Goal: Contribute content: Add original content to the website for others to see

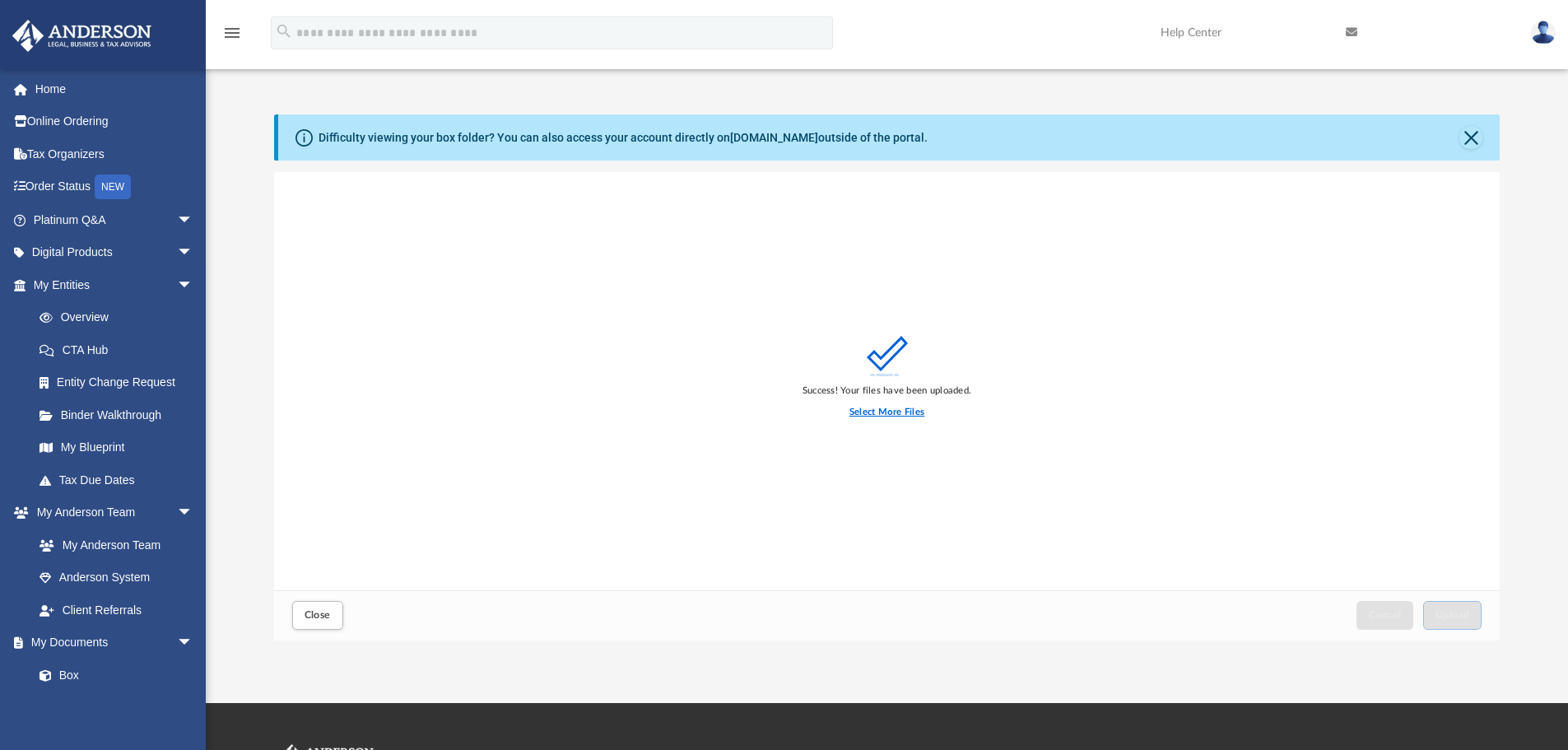
scroll to position [405, 1214]
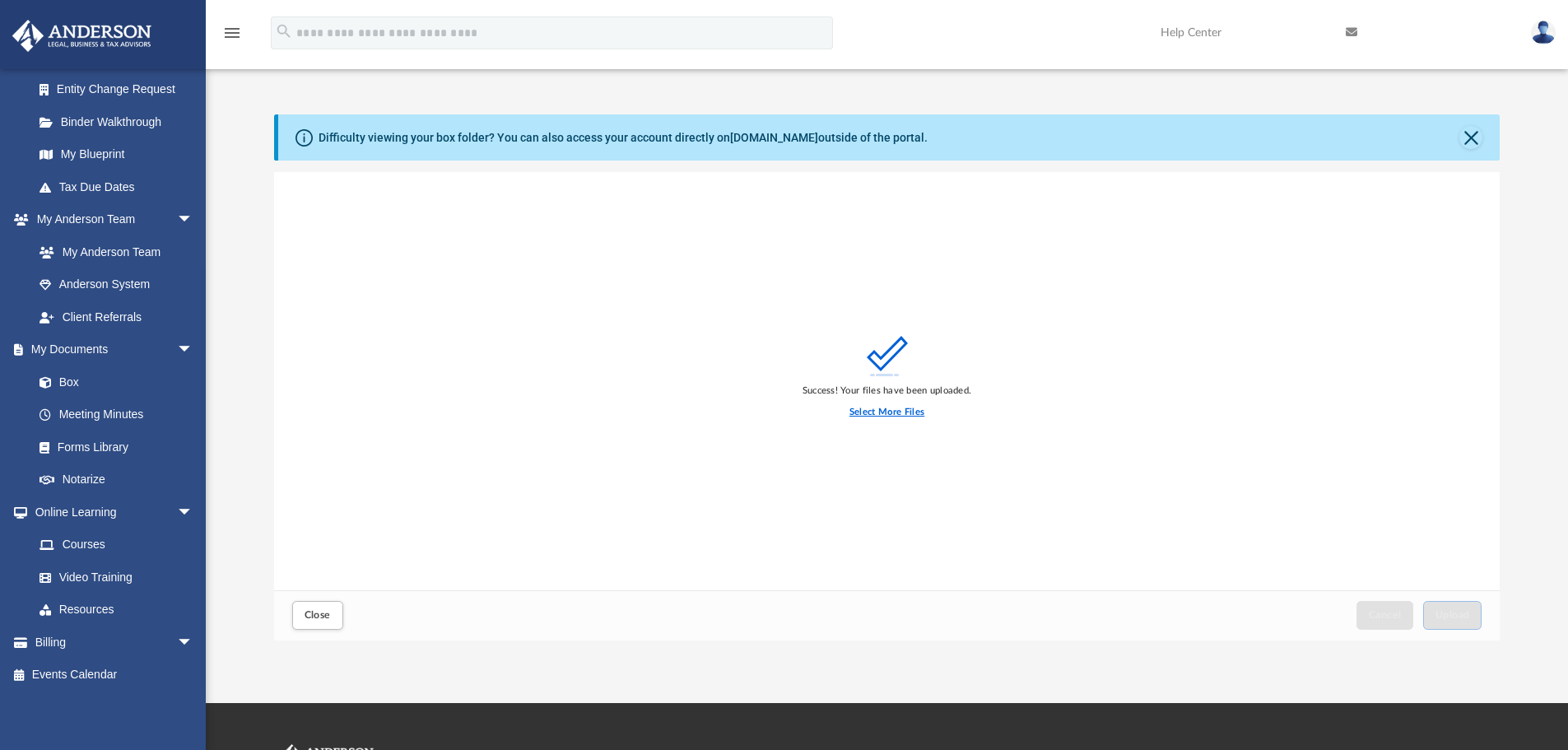
click at [888, 412] on label "Select More Files" at bounding box center [887, 412] width 75 height 15
click at [0, 0] on input "Select More Files" at bounding box center [0, 0] width 0 height 0
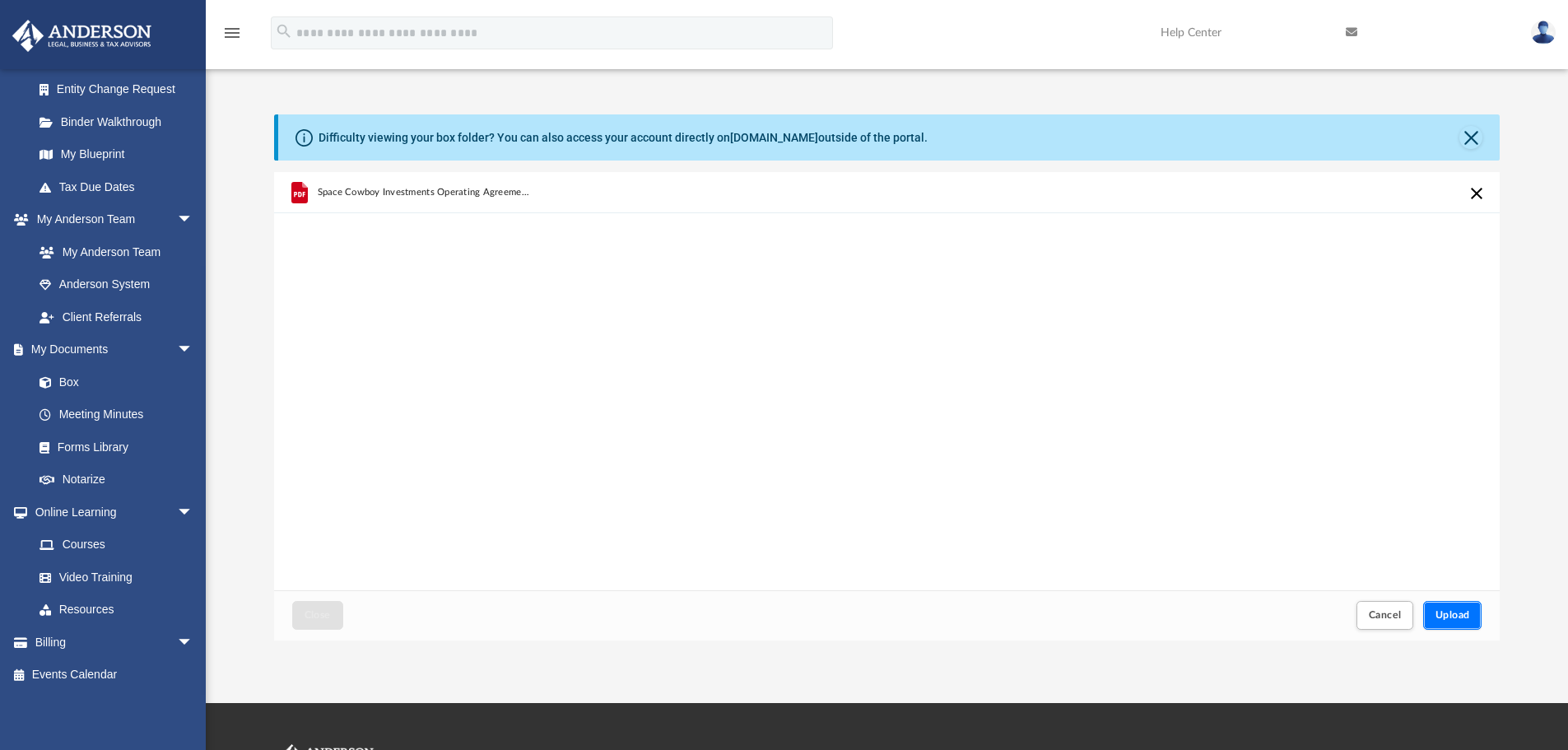
click at [1454, 611] on span "Upload" at bounding box center [1453, 615] width 35 height 10
click at [1458, 613] on span "Upload" at bounding box center [1453, 615] width 35 height 10
click at [1472, 198] on button "Retry" at bounding box center [1477, 194] width 20 height 20
click at [1389, 618] on span "Cancel" at bounding box center [1385, 615] width 33 height 10
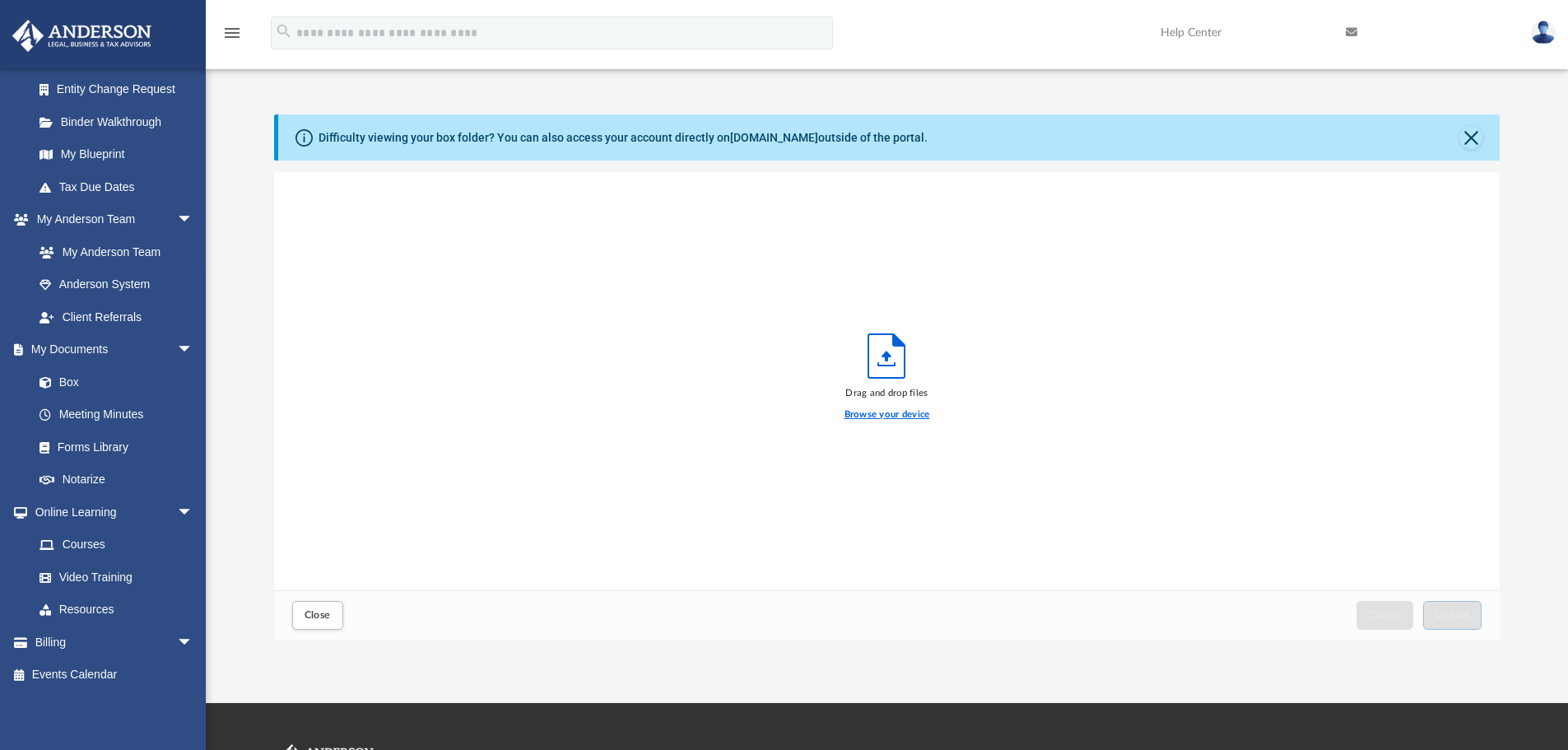
click at [879, 415] on label "Browse your device" at bounding box center [887, 415] width 85 height 15
click at [0, 0] on input "Browse your device" at bounding box center [0, 0] width 0 height 0
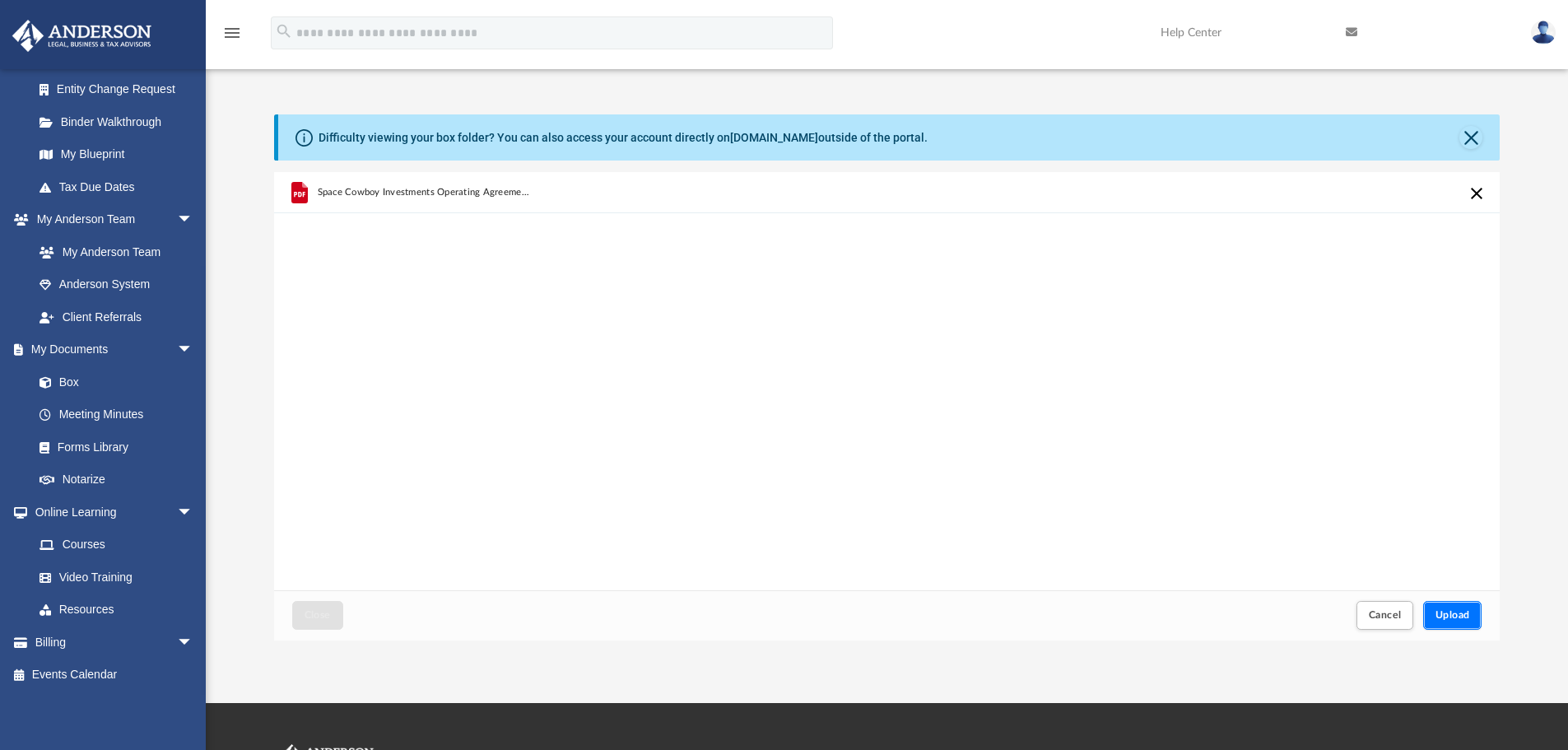
click at [1472, 613] on button "Upload" at bounding box center [1453, 615] width 60 height 29
click at [1391, 613] on span "Cancel" at bounding box center [1385, 615] width 33 height 10
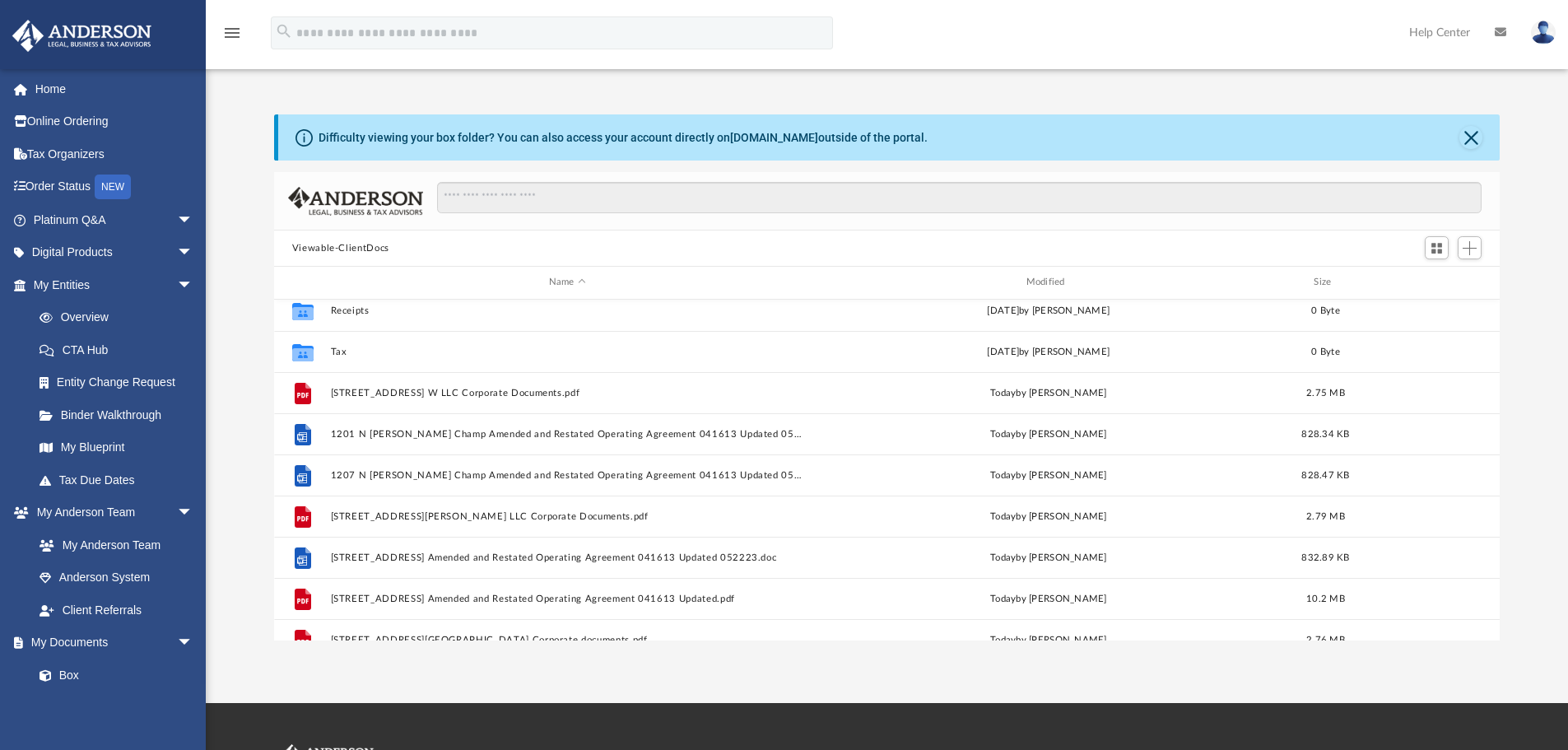
scroll to position [165, 0]
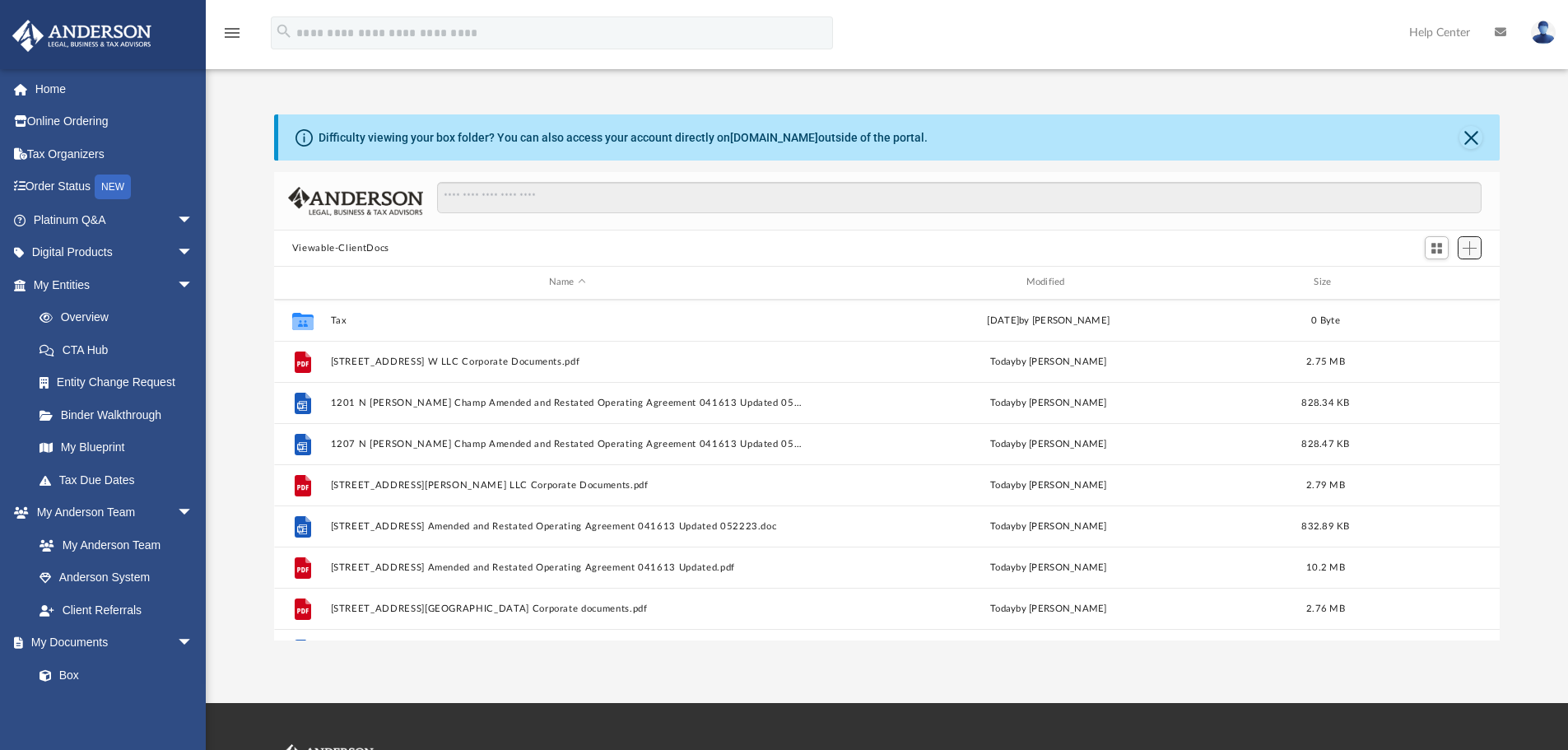
click at [1467, 249] on span "Add" at bounding box center [1469, 248] width 14 height 14
click at [1437, 284] on li "Upload" at bounding box center [1446, 281] width 53 height 17
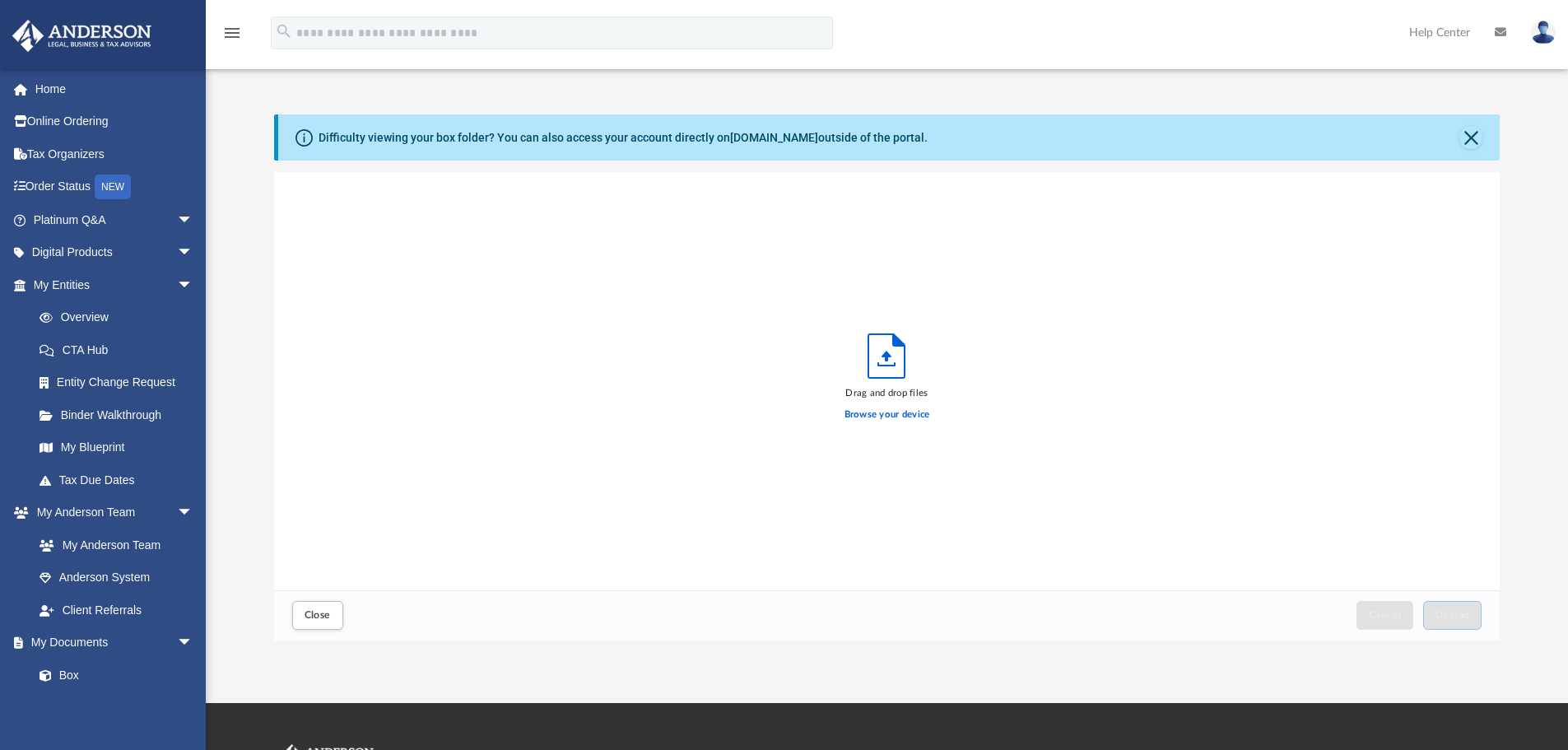
scroll to position [405, 1214]
click at [873, 417] on label "Browse your device" at bounding box center [887, 415] width 85 height 15
click at [0, 0] on input "Browse your device" at bounding box center [0, 0] width 0 height 0
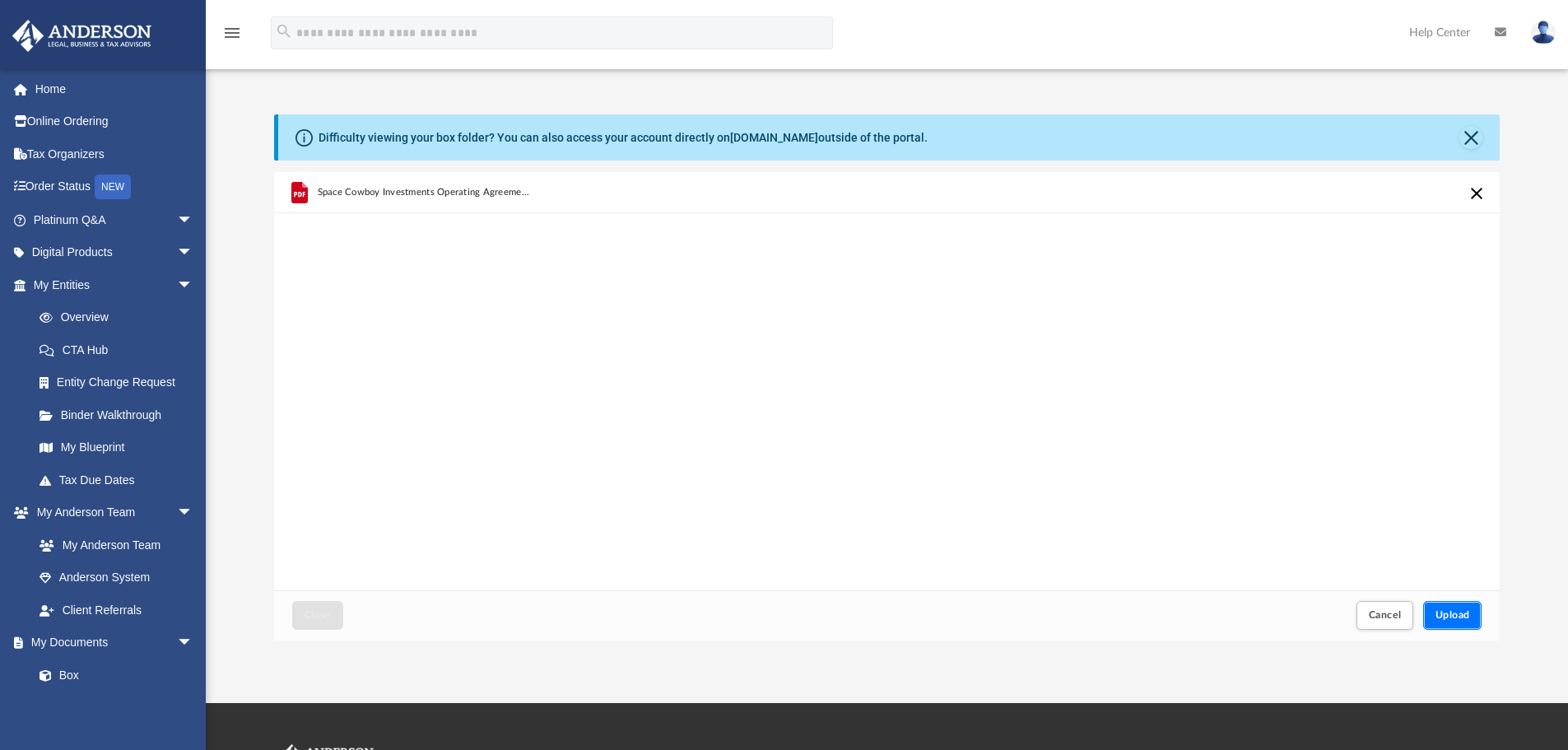
click at [1469, 603] on button "Upload" at bounding box center [1453, 615] width 60 height 29
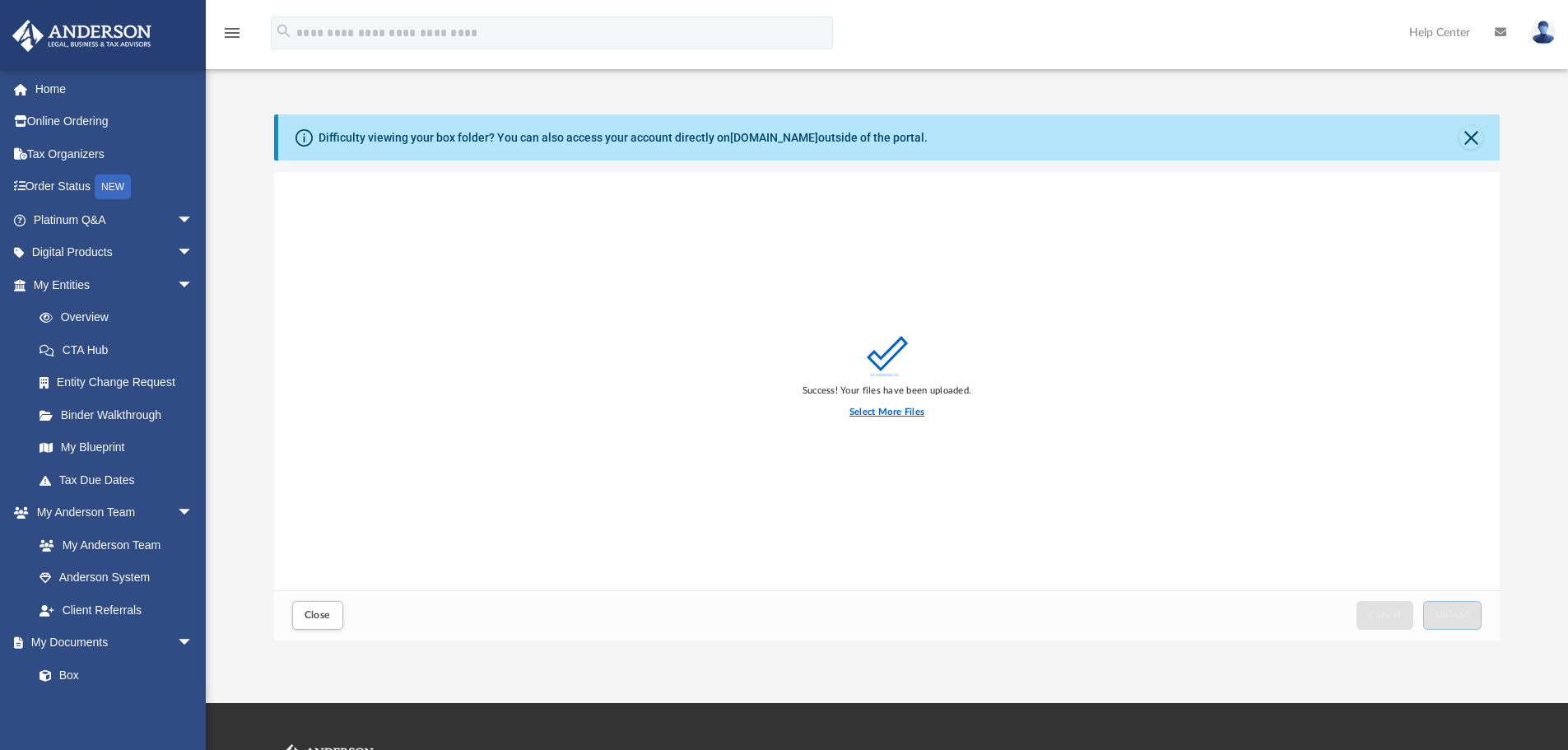
click at [887, 408] on label "Select More Files" at bounding box center [887, 412] width 75 height 15
click at [0, 0] on input "Select More Files" at bounding box center [0, 0] width 0 height 0
click at [897, 411] on label "Select More Files" at bounding box center [887, 412] width 75 height 15
click at [0, 0] on input "Select More Files" at bounding box center [0, 0] width 0 height 0
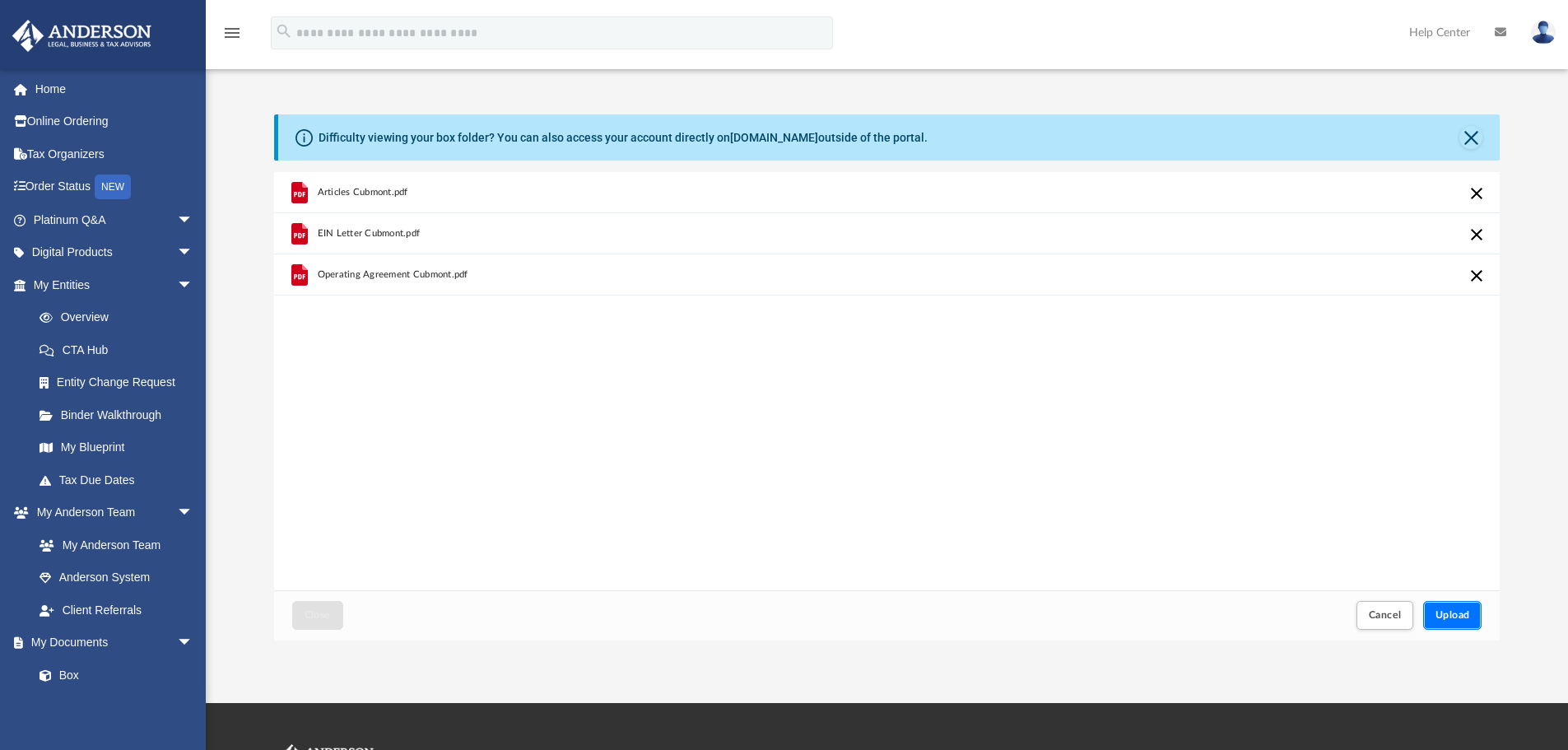
click at [1461, 608] on button "Upload" at bounding box center [1453, 615] width 60 height 29
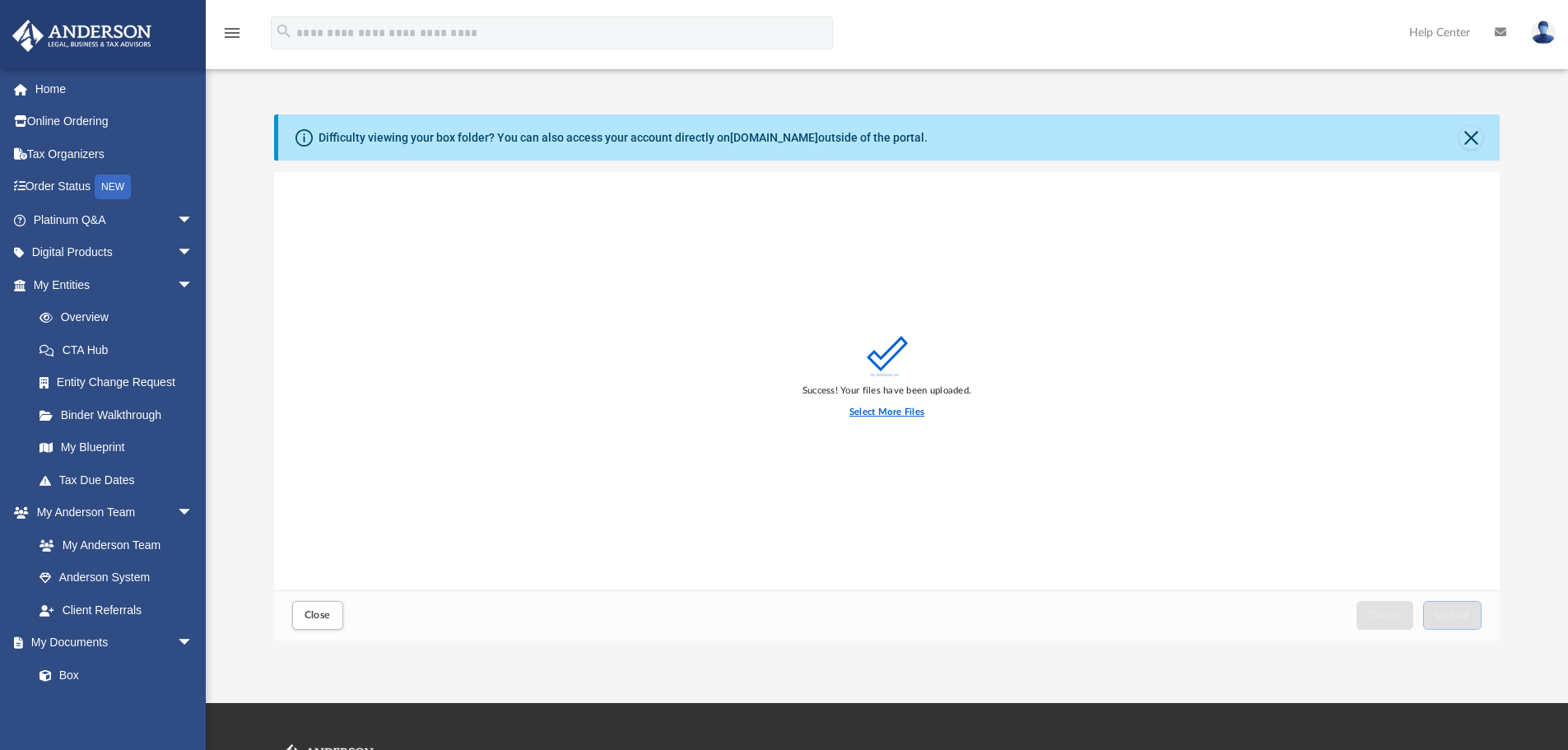
click at [881, 410] on label "Select More Files" at bounding box center [887, 412] width 75 height 15
click at [0, 0] on input "Select More Files" at bounding box center [0, 0] width 0 height 0
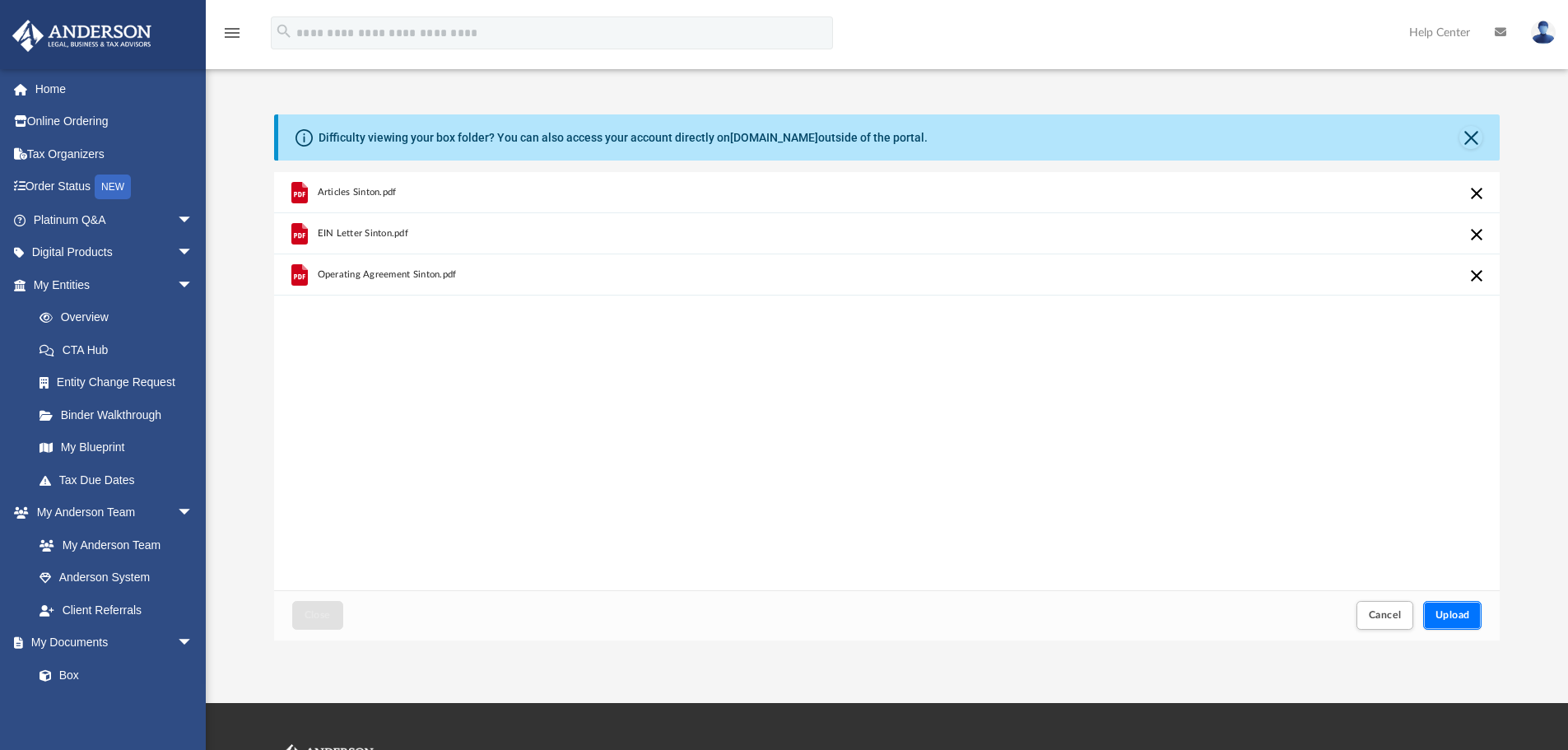
click at [1442, 609] on button "Upload" at bounding box center [1453, 615] width 60 height 29
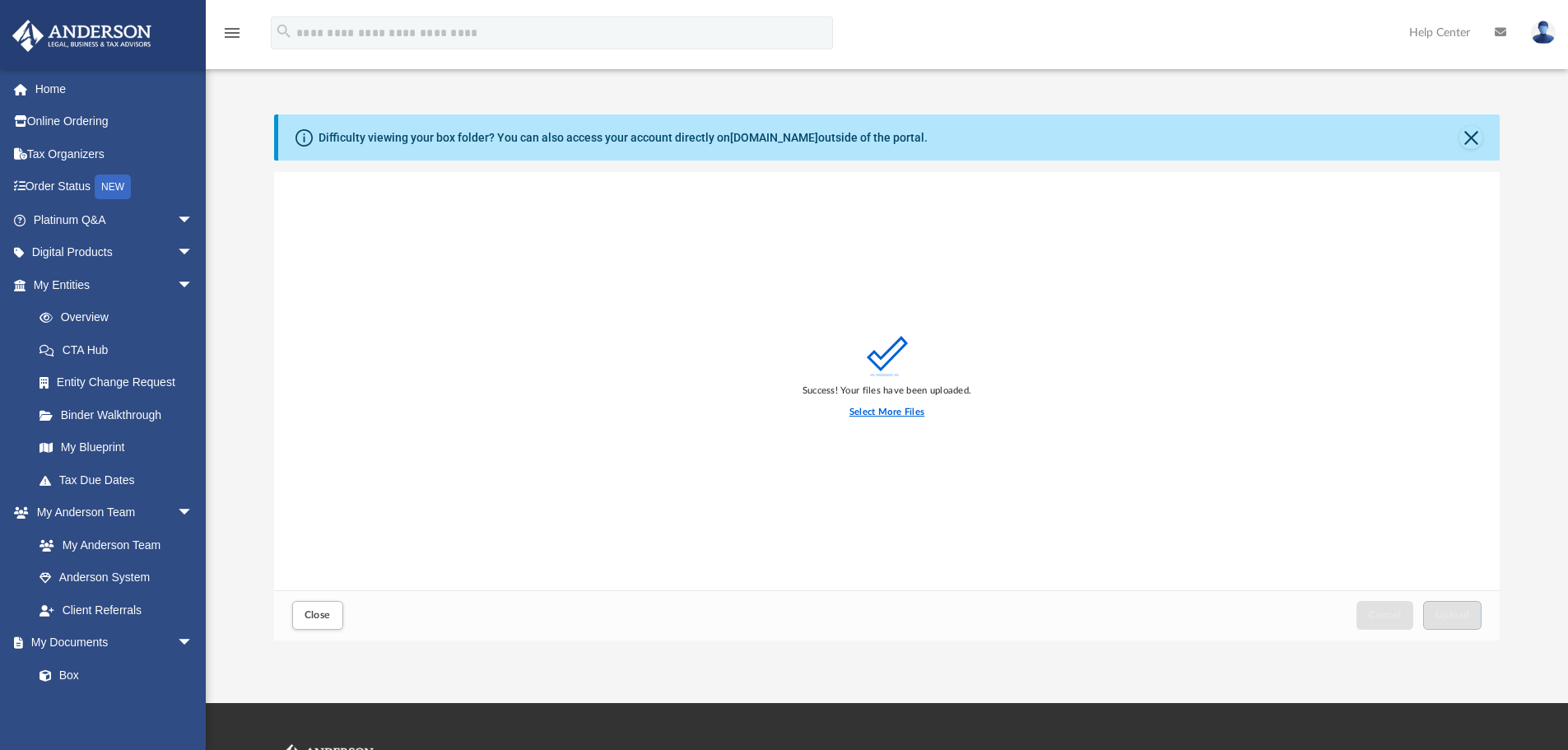
click at [899, 406] on label "Select More Files" at bounding box center [887, 412] width 75 height 15
click at [0, 0] on input "Select More Files" at bounding box center [0, 0] width 0 height 0
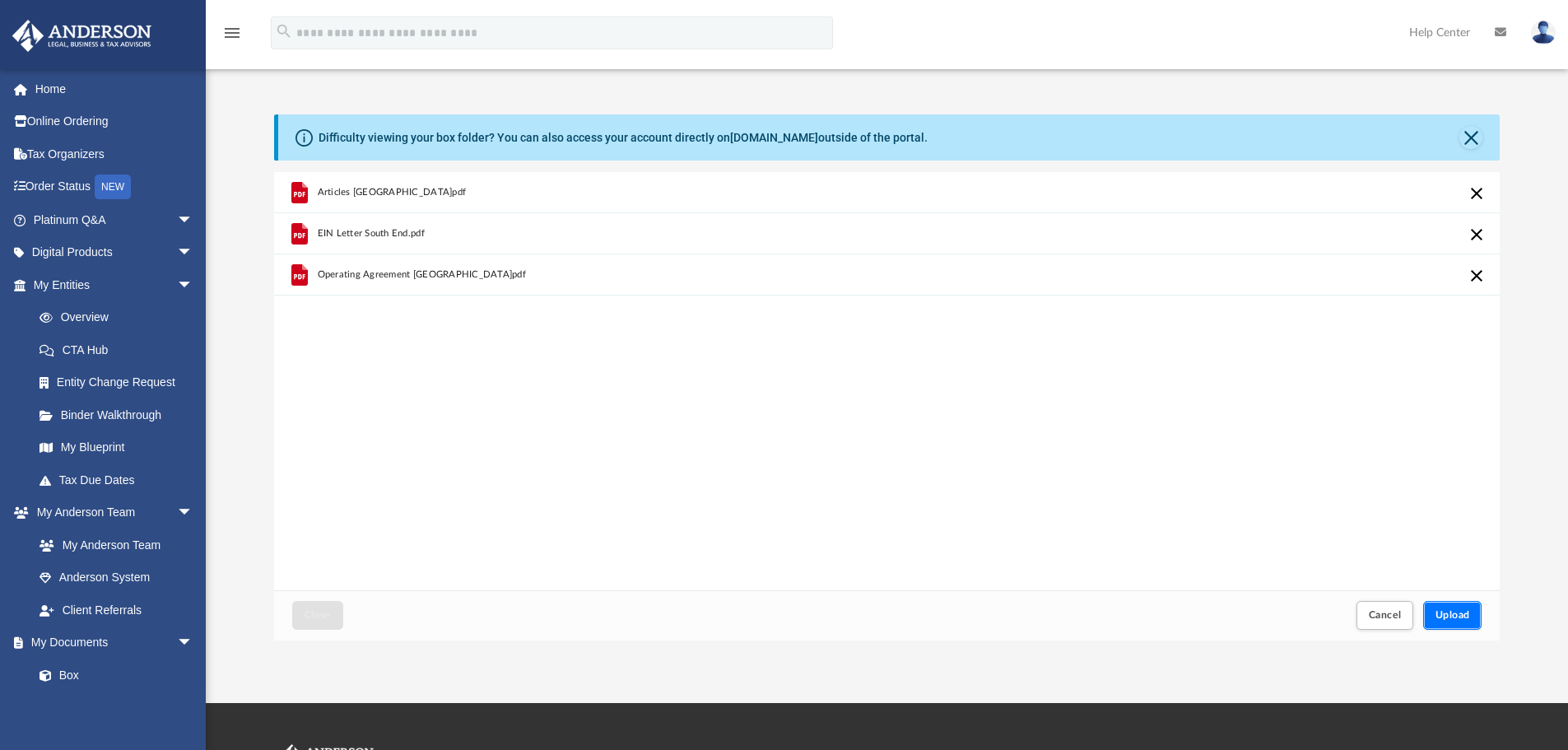
click at [1465, 609] on button "Upload" at bounding box center [1453, 615] width 60 height 29
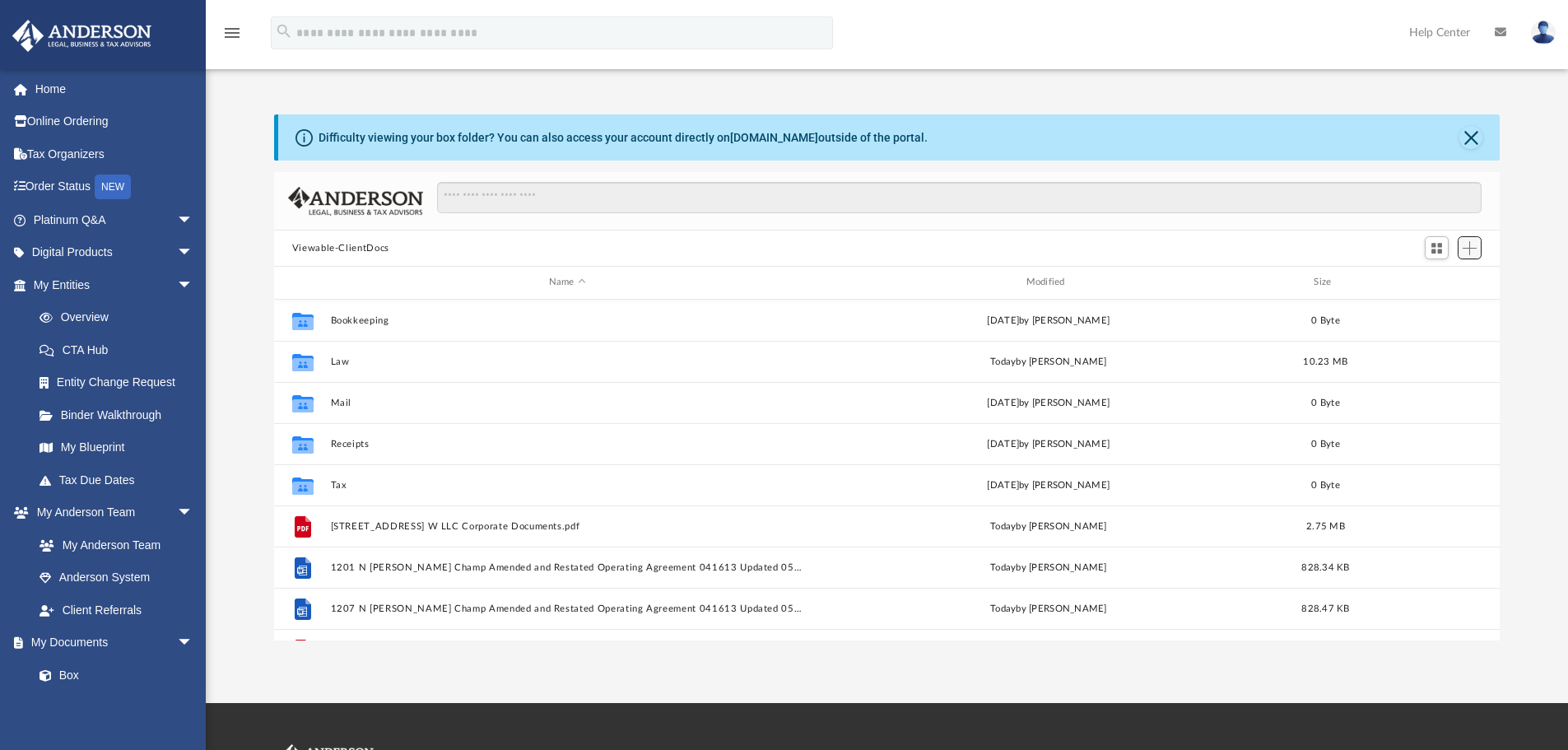
click at [1470, 248] on span "Add" at bounding box center [1469, 248] width 14 height 14
click at [1449, 281] on li "Upload" at bounding box center [1446, 281] width 53 height 17
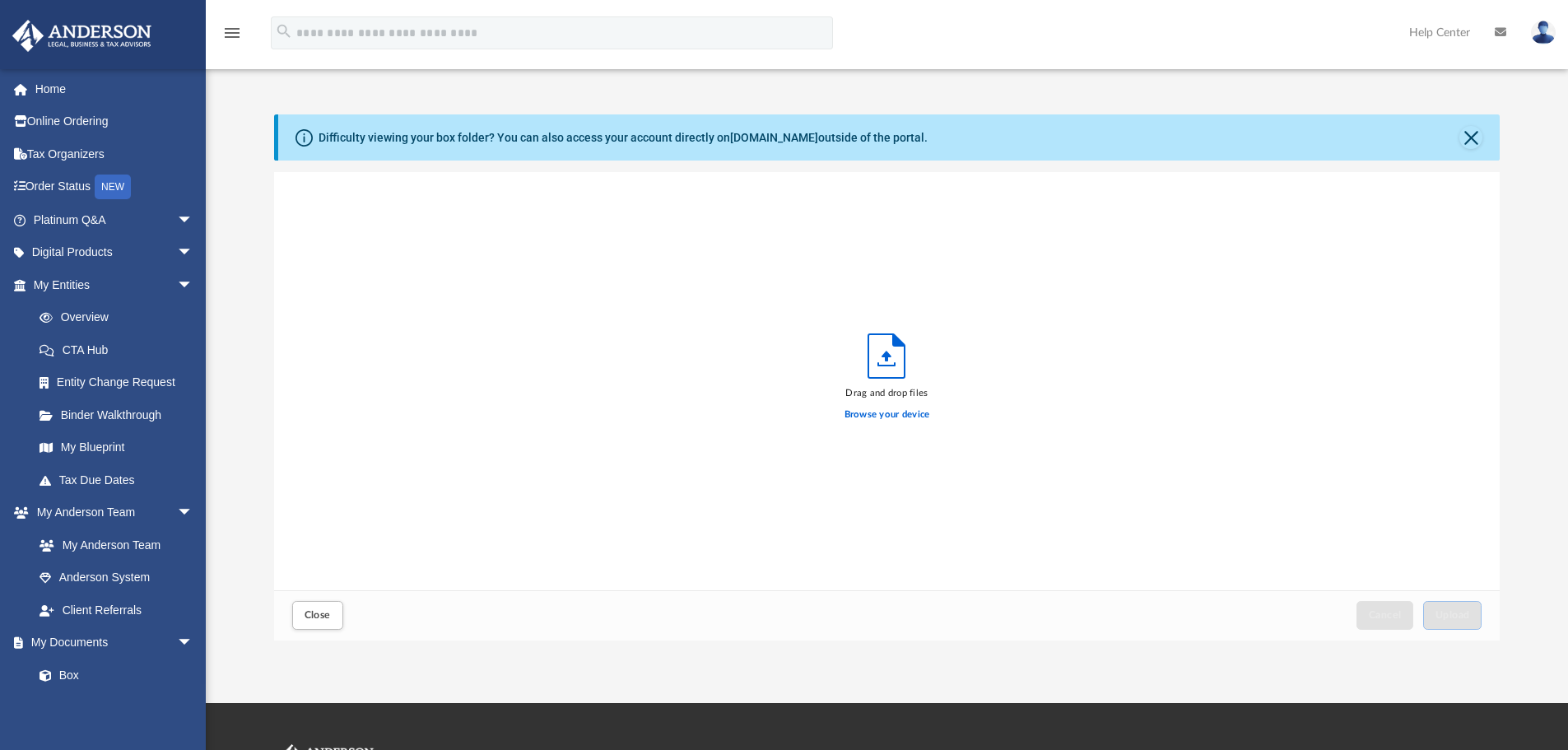
scroll to position [405, 1214]
click at [881, 414] on label "Browse your device" at bounding box center [887, 415] width 85 height 15
click at [0, 0] on input "Browse your device" at bounding box center [0, 0] width 0 height 0
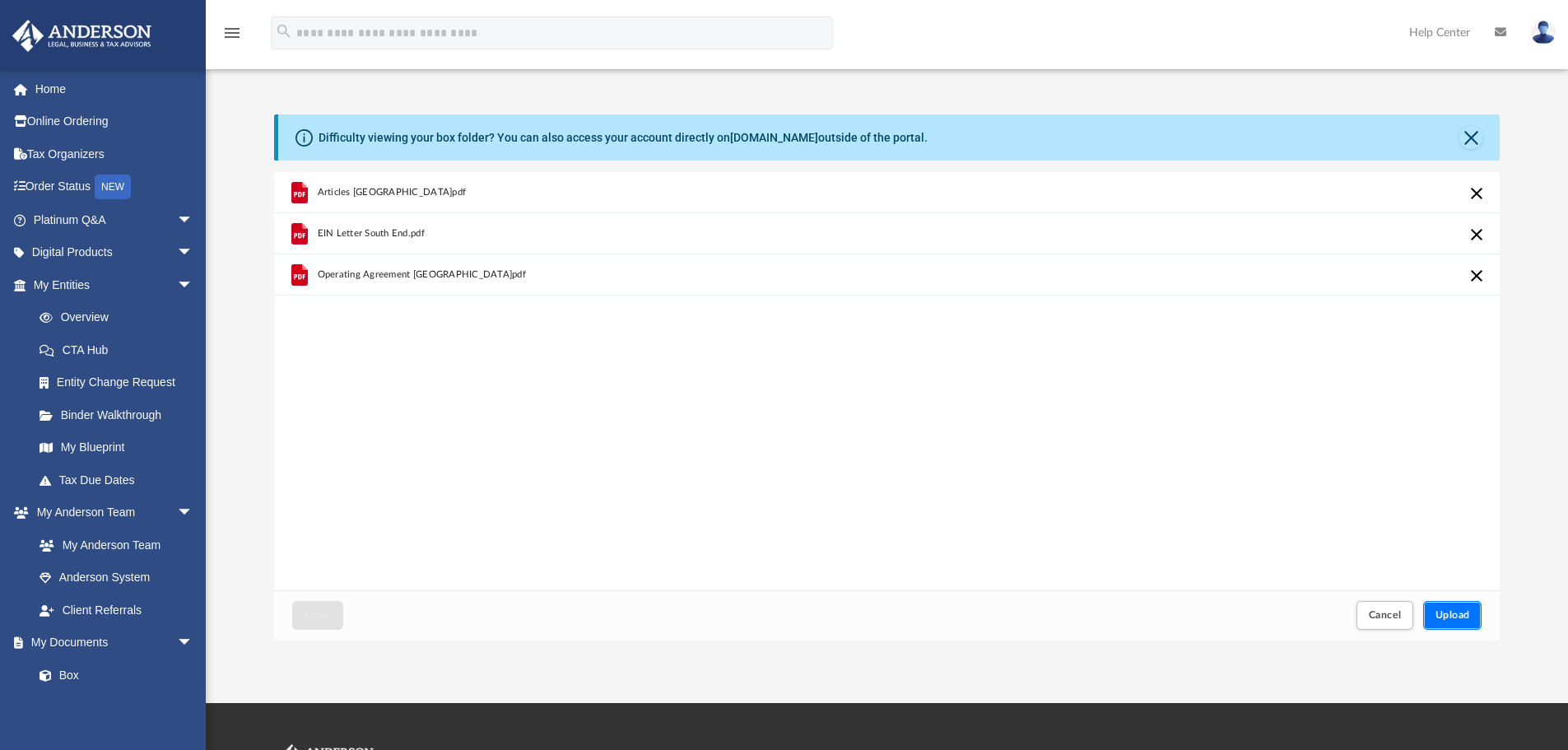
click at [1454, 608] on button "Upload" at bounding box center [1453, 615] width 60 height 29
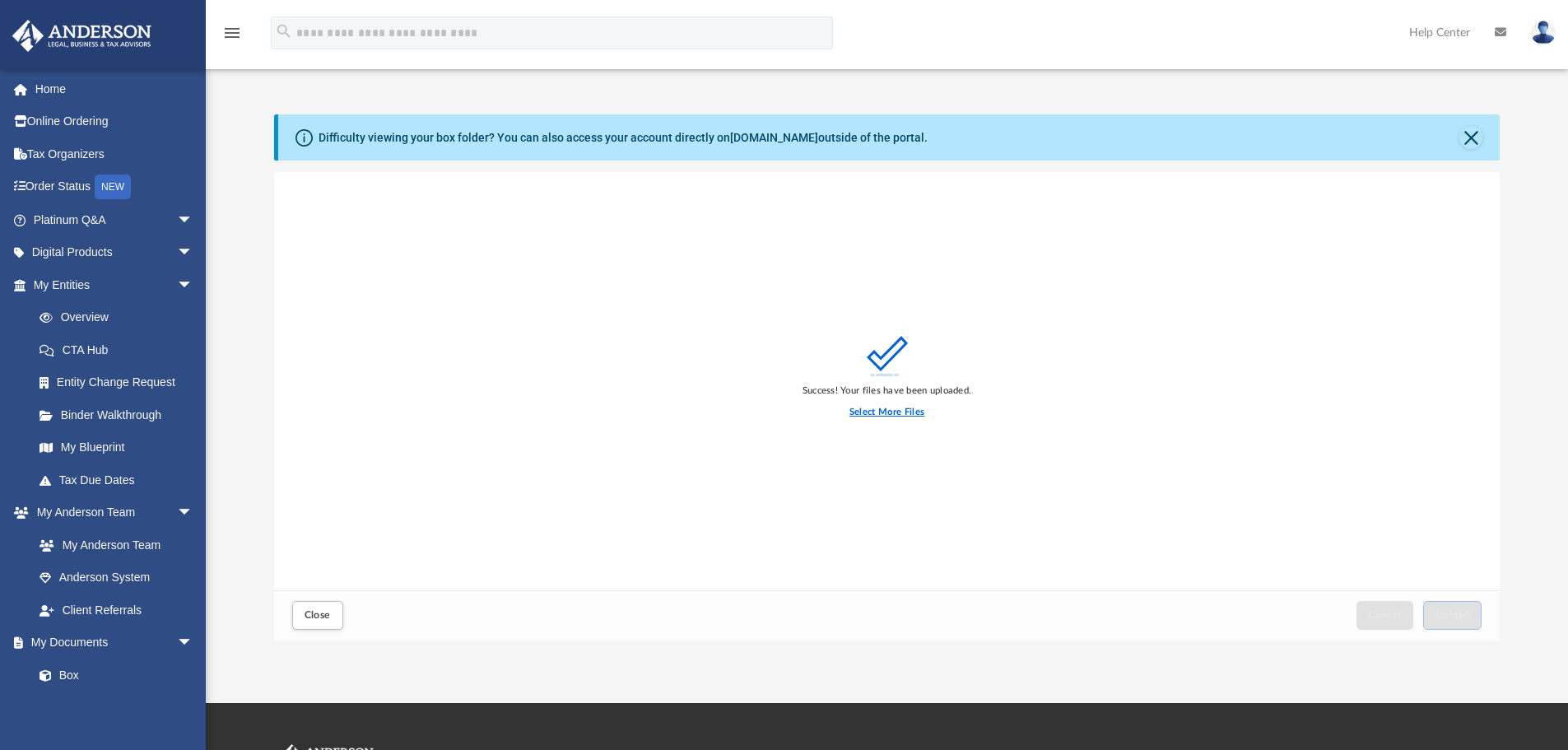
click at [868, 411] on label "Select More Files" at bounding box center [887, 412] width 75 height 15
click at [0, 0] on input "Select More Files" at bounding box center [0, 0] width 0 height 0
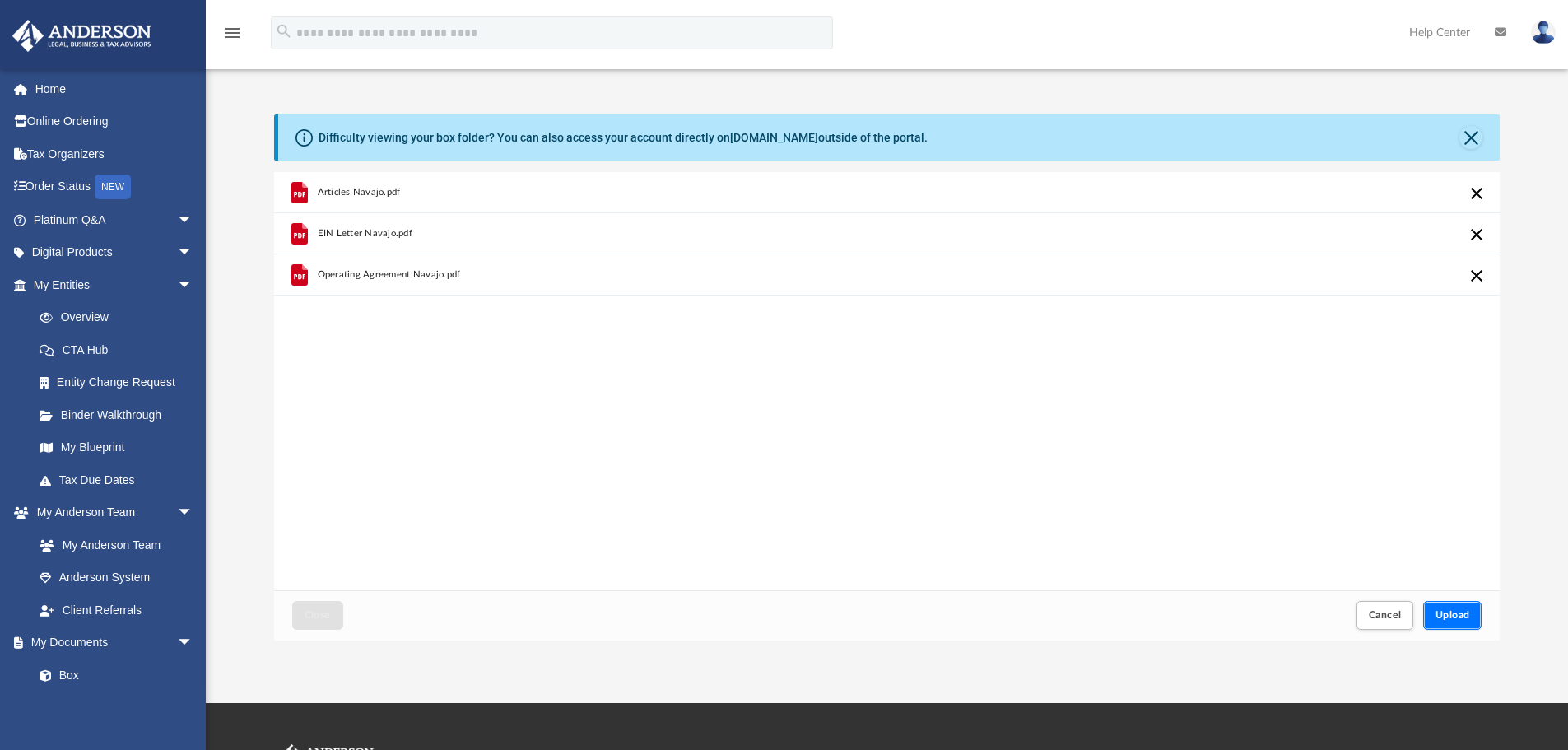
click at [1457, 616] on span "Upload" at bounding box center [1453, 615] width 35 height 10
